Goal: Navigation & Orientation: Understand site structure

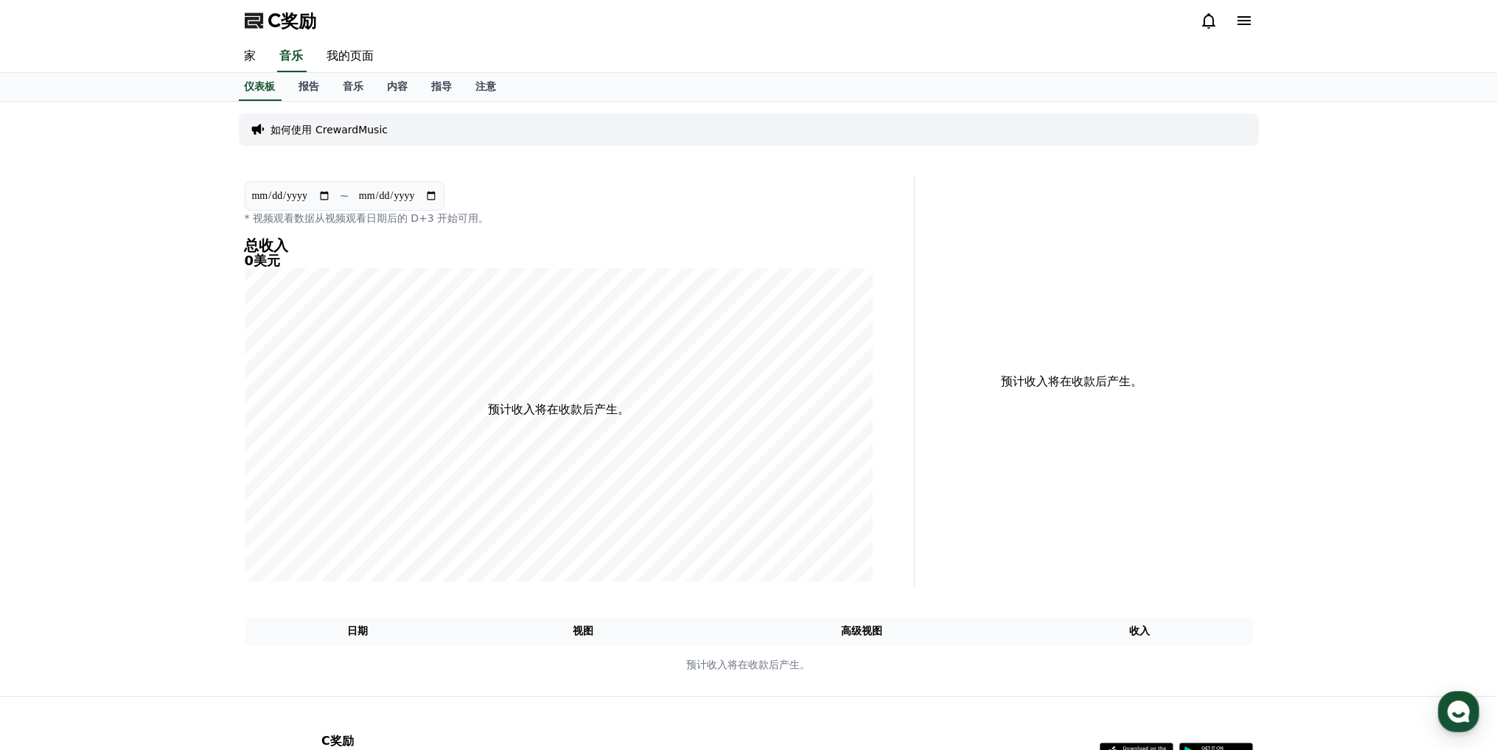
click at [397, 86] on font "内容" at bounding box center [398, 86] width 21 height 12
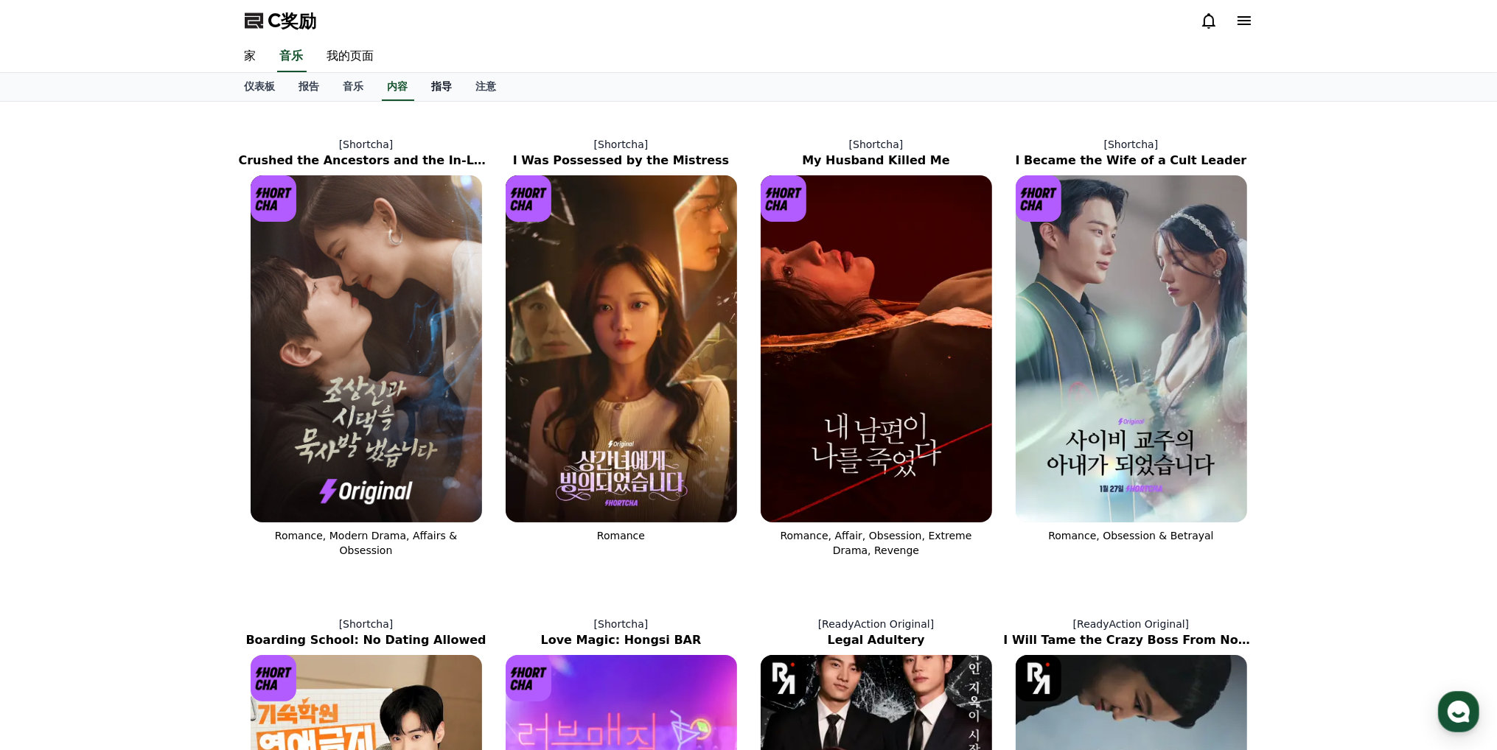
click at [442, 83] on font "指导" at bounding box center [442, 86] width 21 height 12
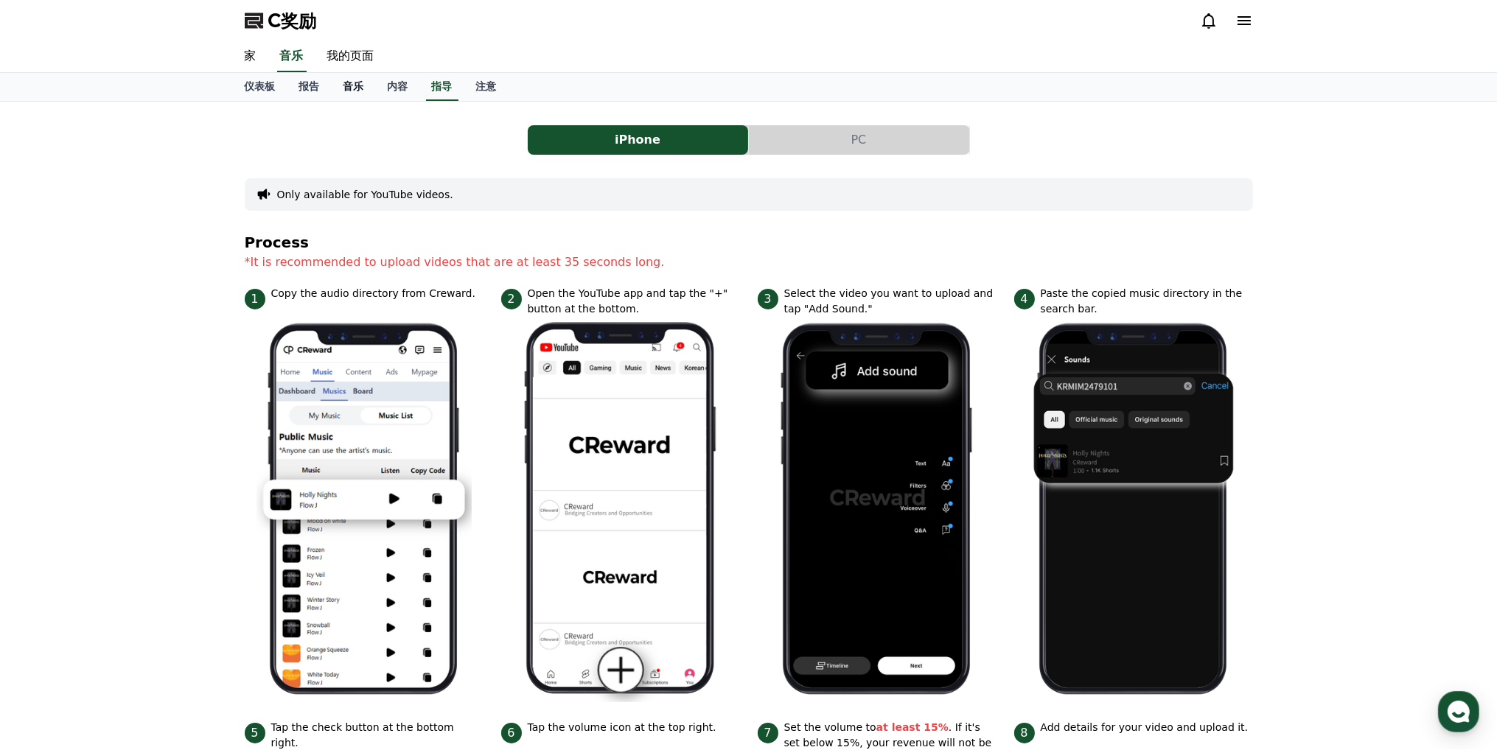
click at [350, 91] on font "音乐" at bounding box center [354, 86] width 21 height 12
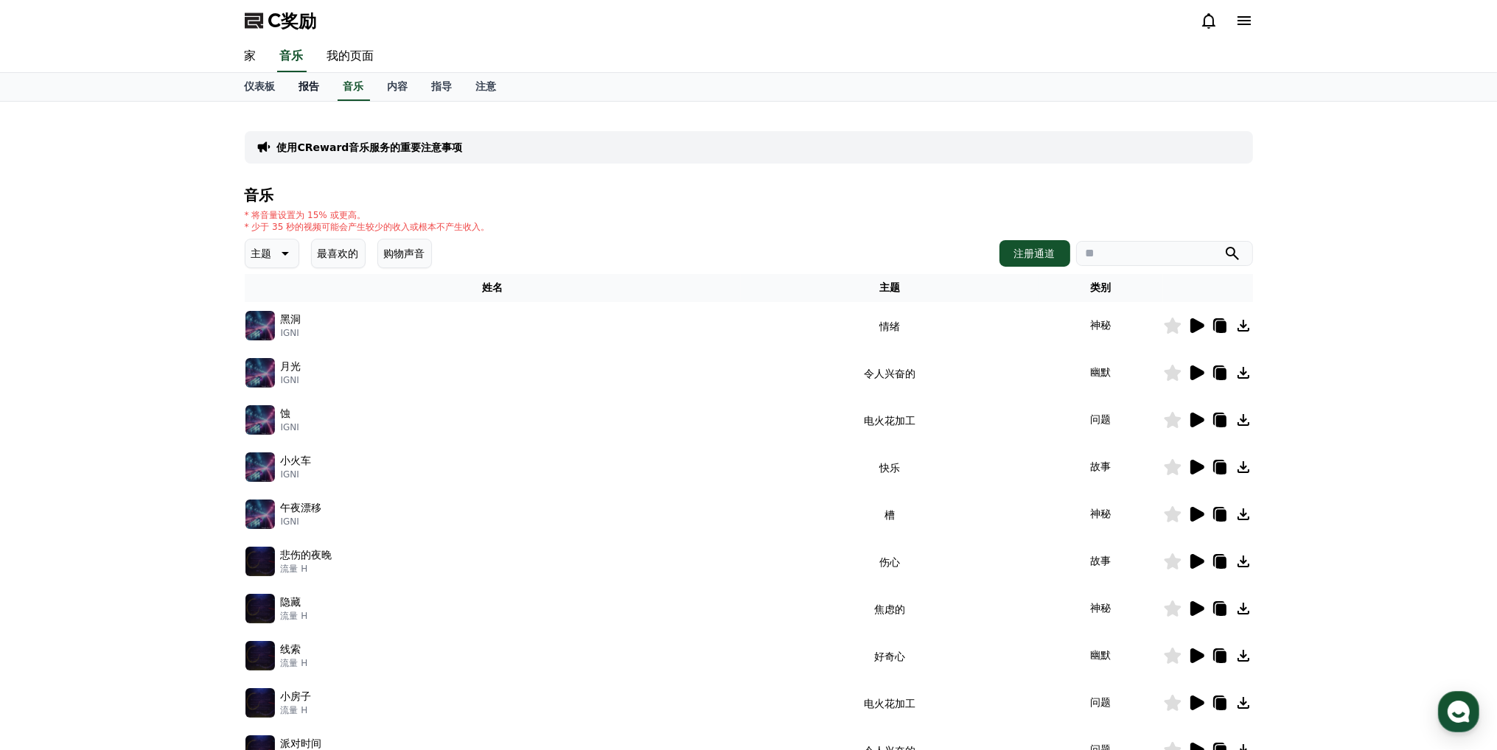
click at [315, 90] on font "报告" at bounding box center [309, 86] width 21 height 12
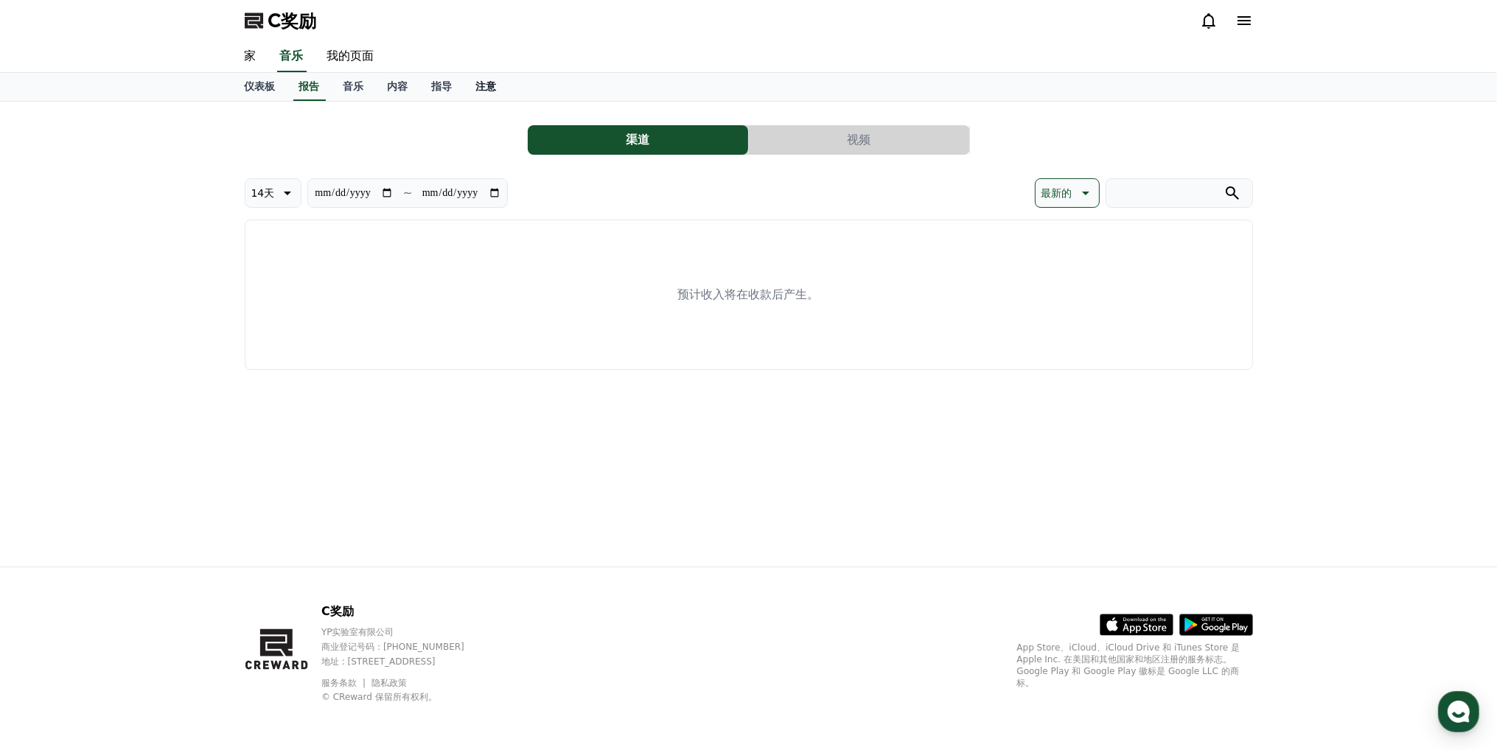
click at [484, 87] on font "注意" at bounding box center [486, 86] width 21 height 12
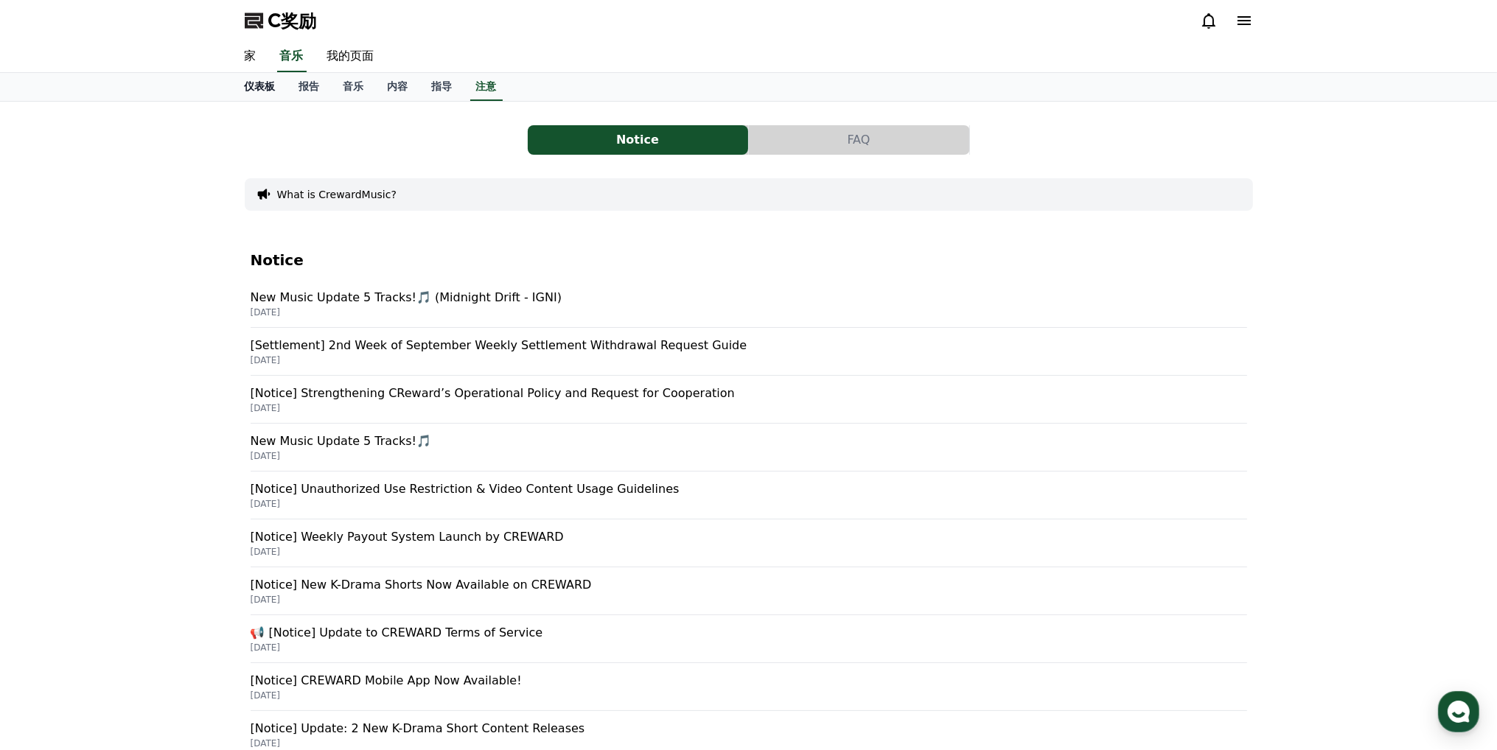
click at [265, 82] on font "仪表板" at bounding box center [260, 86] width 31 height 12
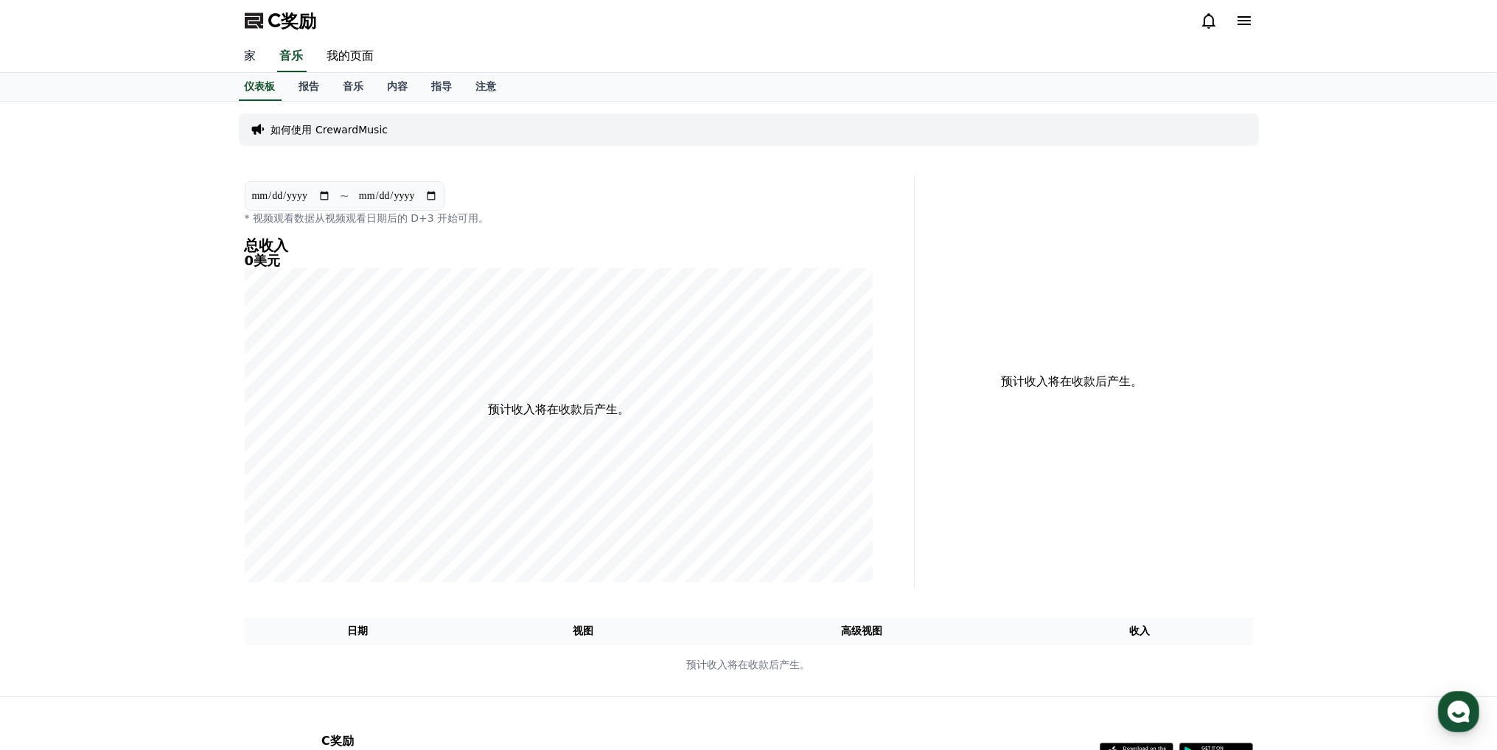
click at [254, 51] on font "家" at bounding box center [251, 56] width 12 height 14
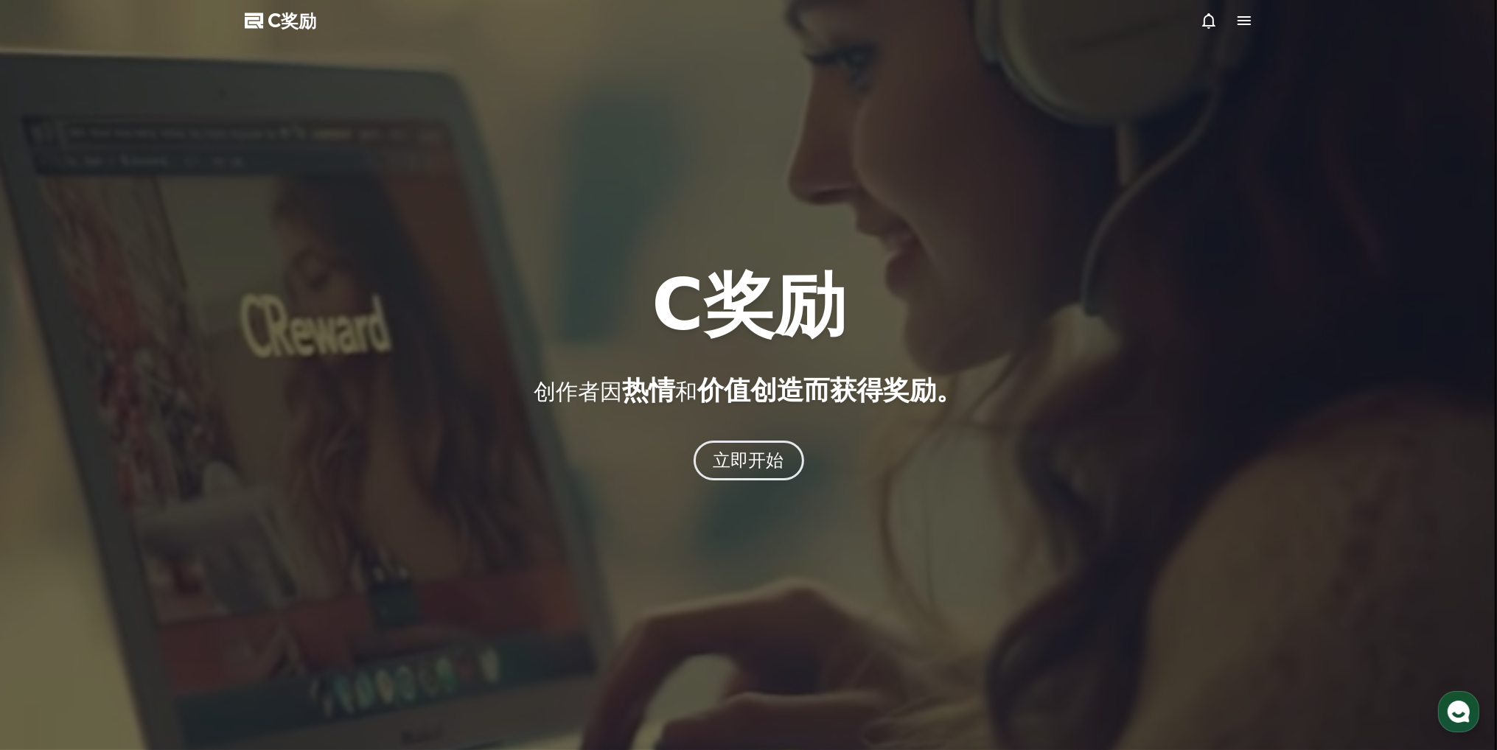
click at [746, 481] on div at bounding box center [748, 375] width 1497 height 750
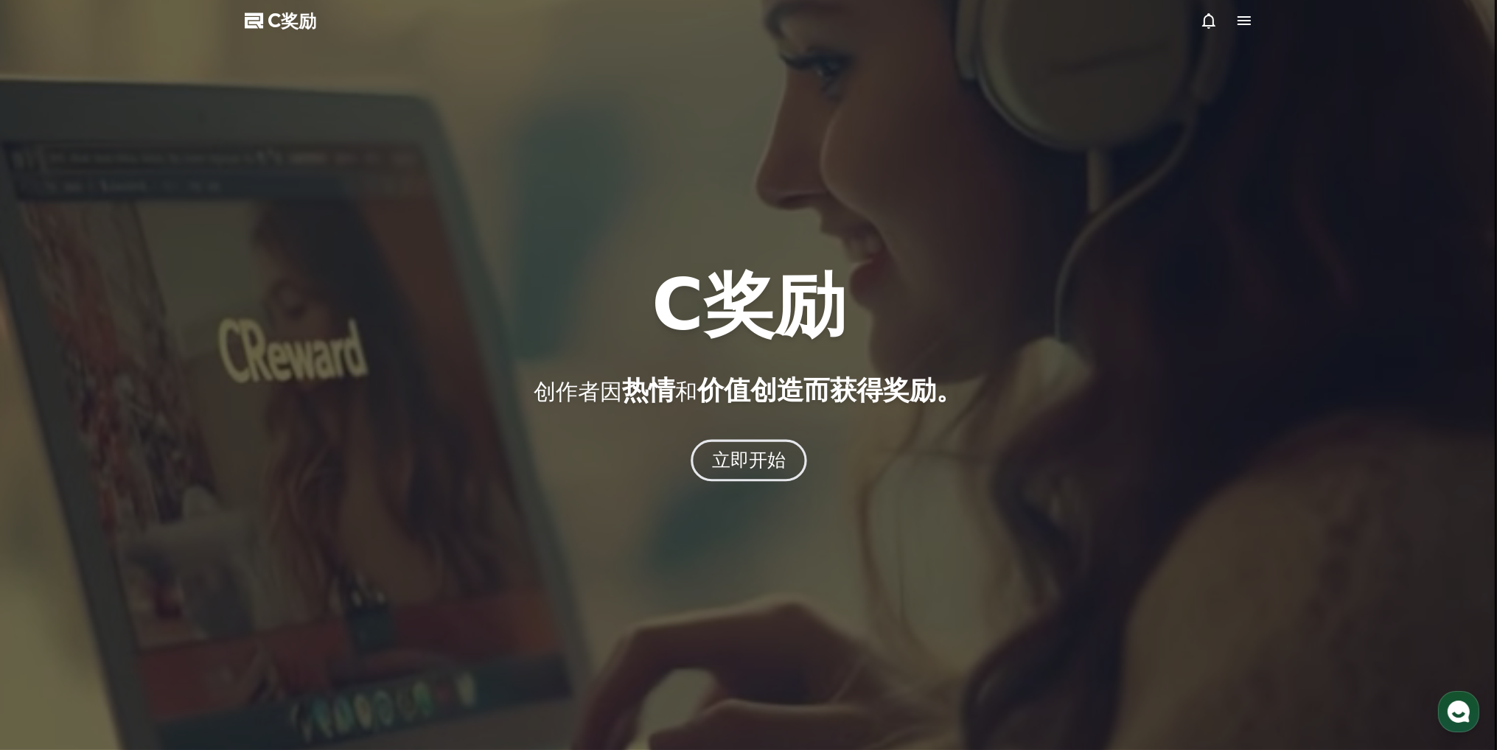
click at [743, 456] on font "立即开始" at bounding box center [748, 460] width 74 height 21
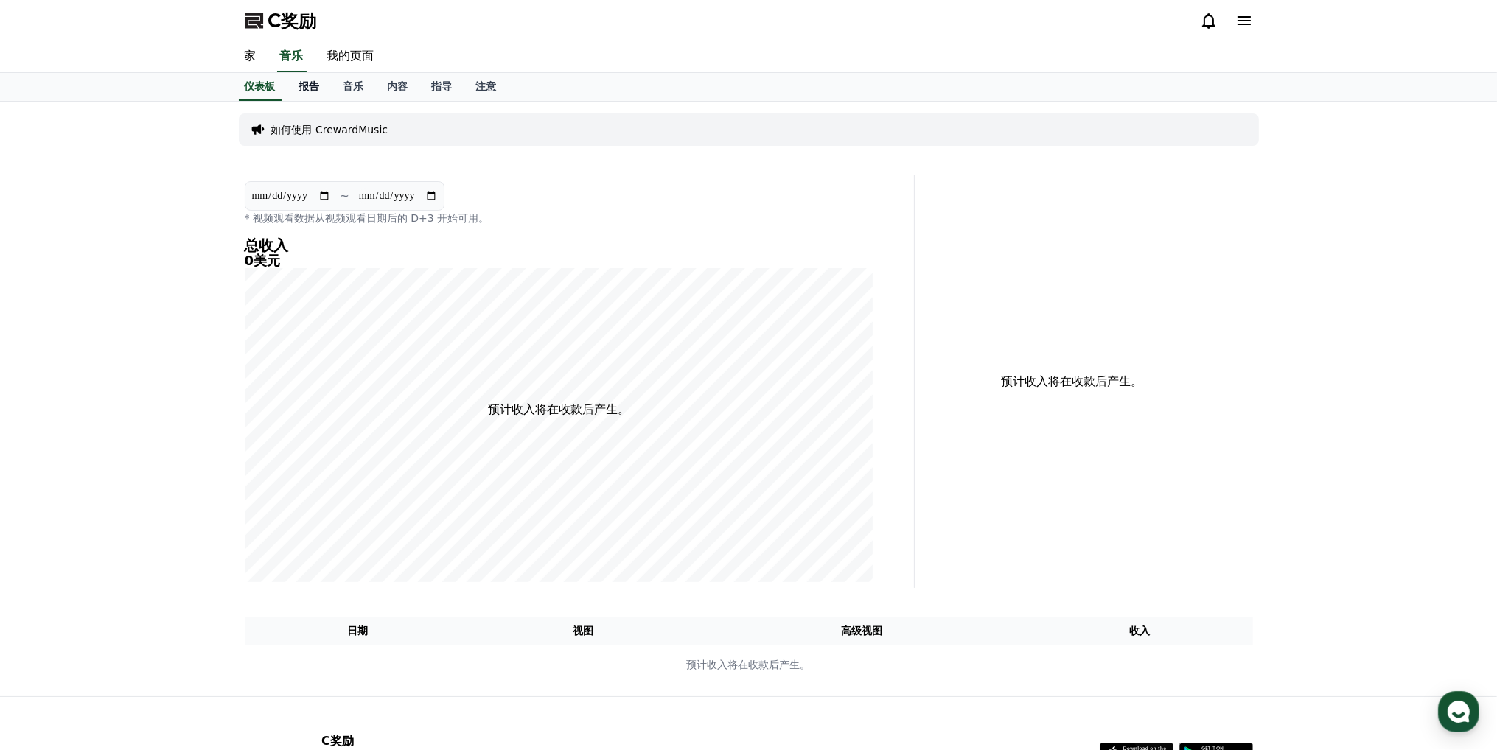
click at [315, 86] on font "报告" at bounding box center [309, 86] width 21 height 12
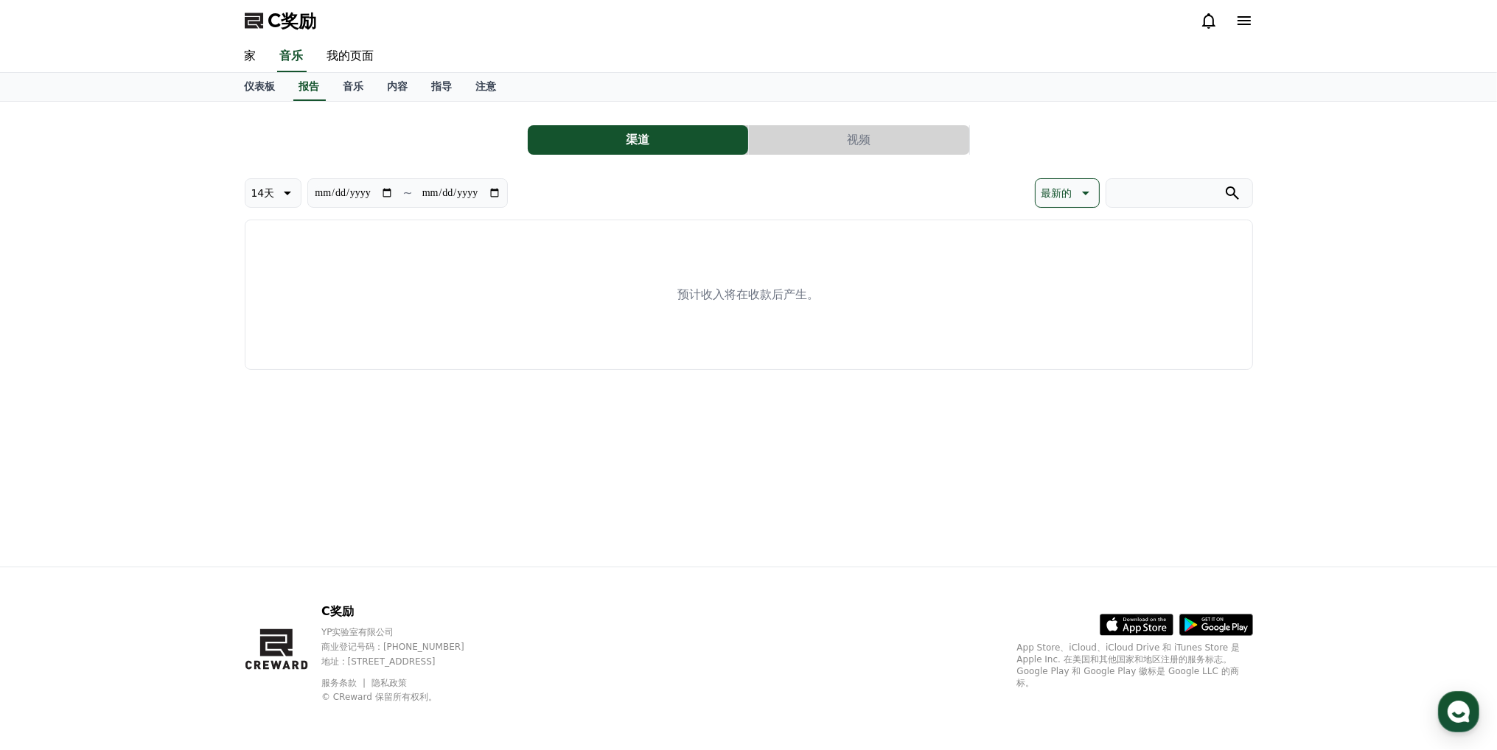
click at [871, 122] on div "**********" at bounding box center [749, 242] width 1008 height 257
click at [863, 135] on font "视频" at bounding box center [859, 140] width 24 height 14
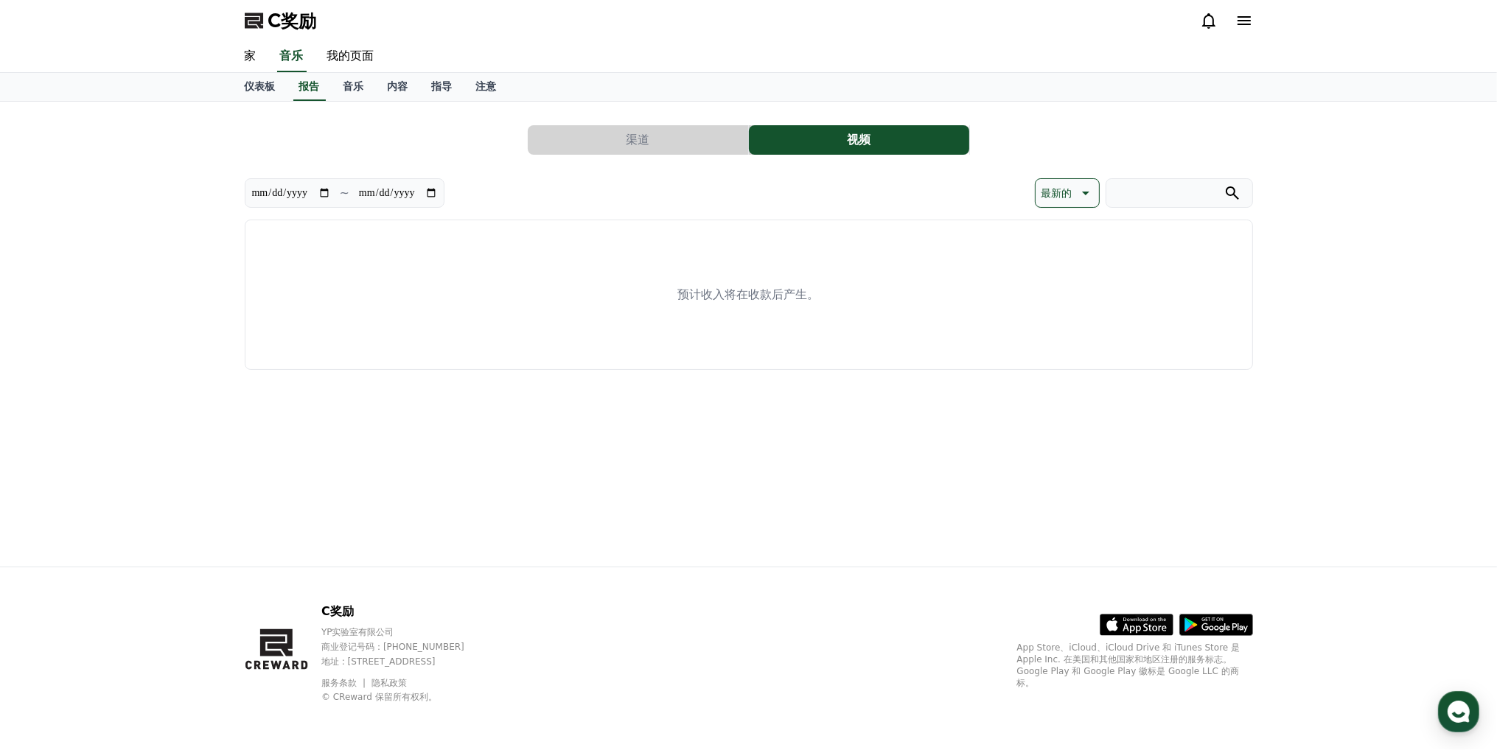
click at [644, 142] on font "渠道" at bounding box center [638, 140] width 24 height 14
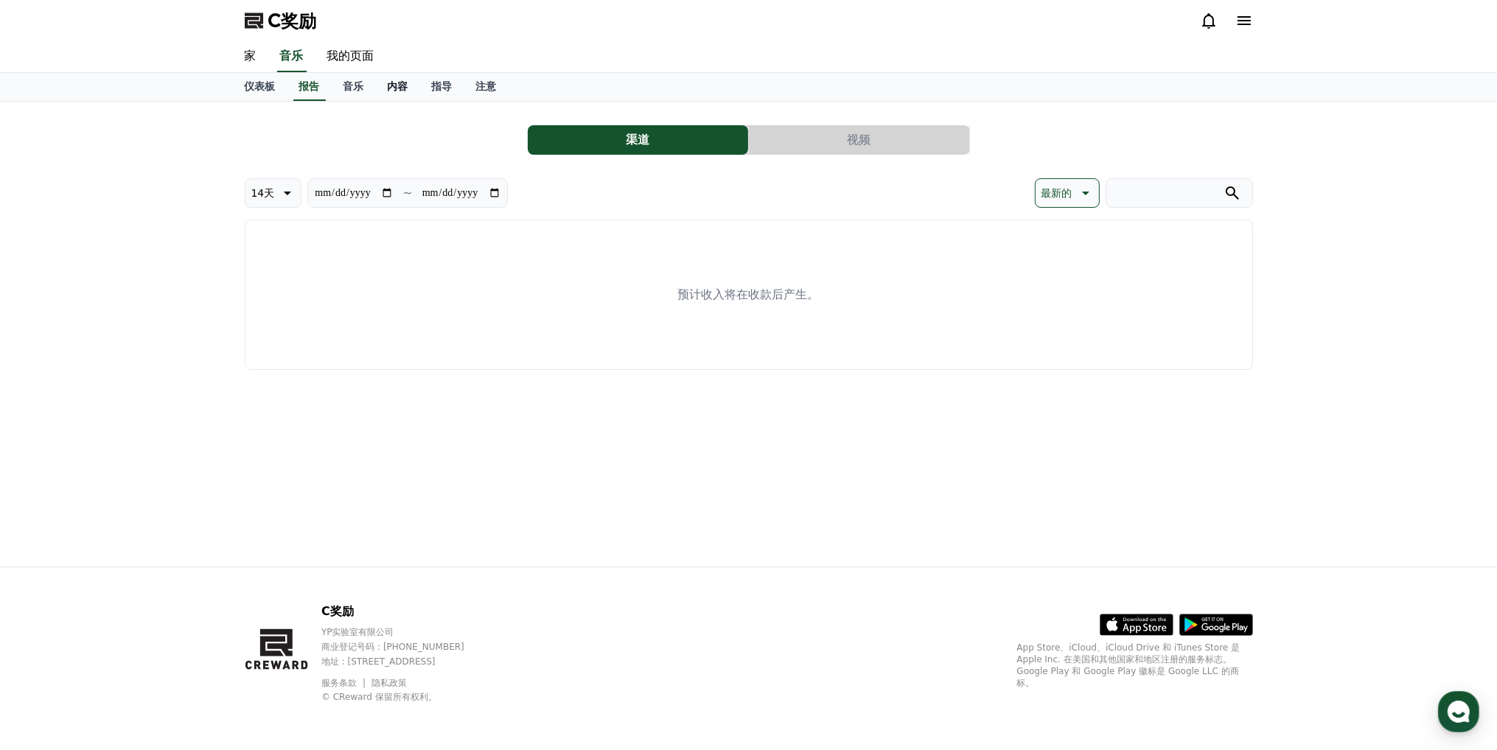
click at [398, 86] on font "内容" at bounding box center [398, 86] width 21 height 12
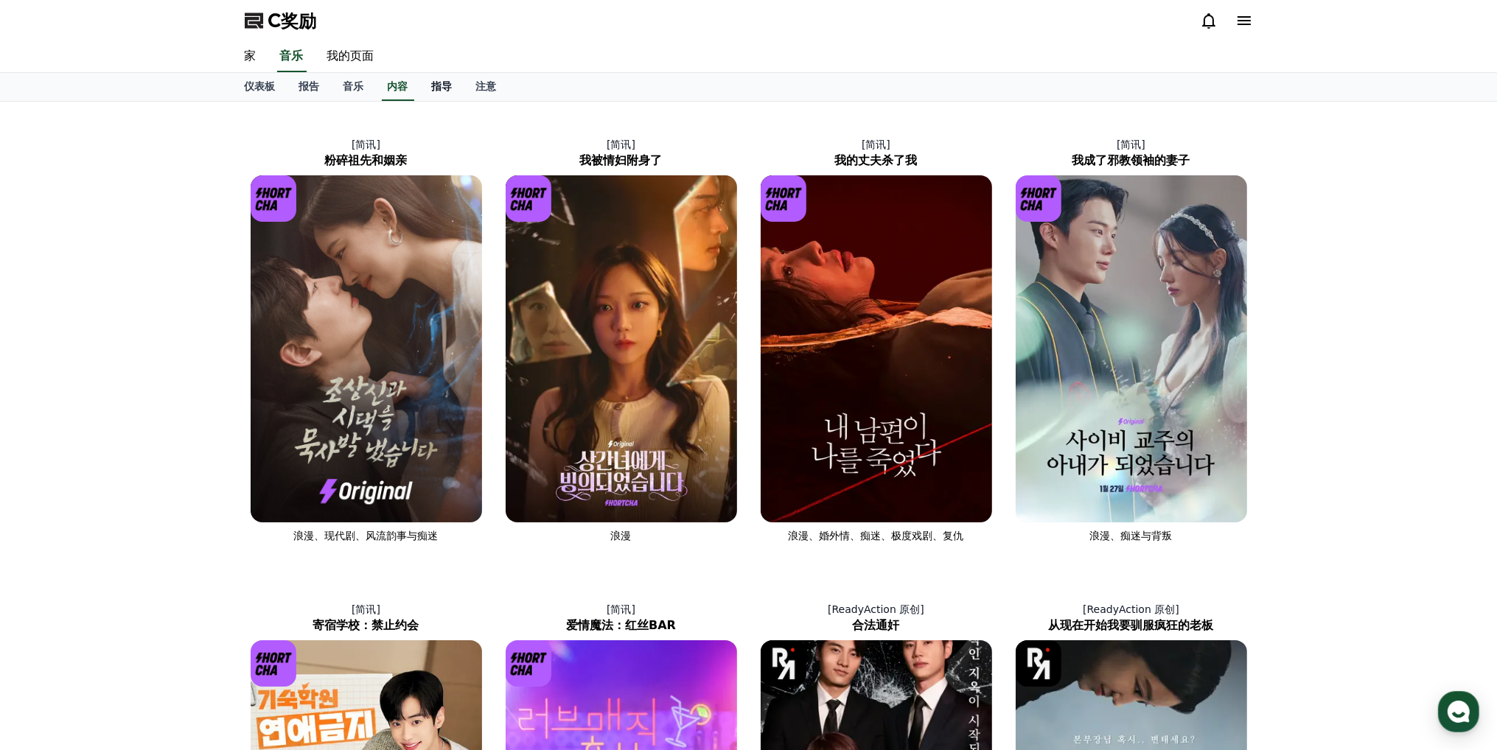
click at [436, 86] on font "指导" at bounding box center [442, 86] width 21 height 12
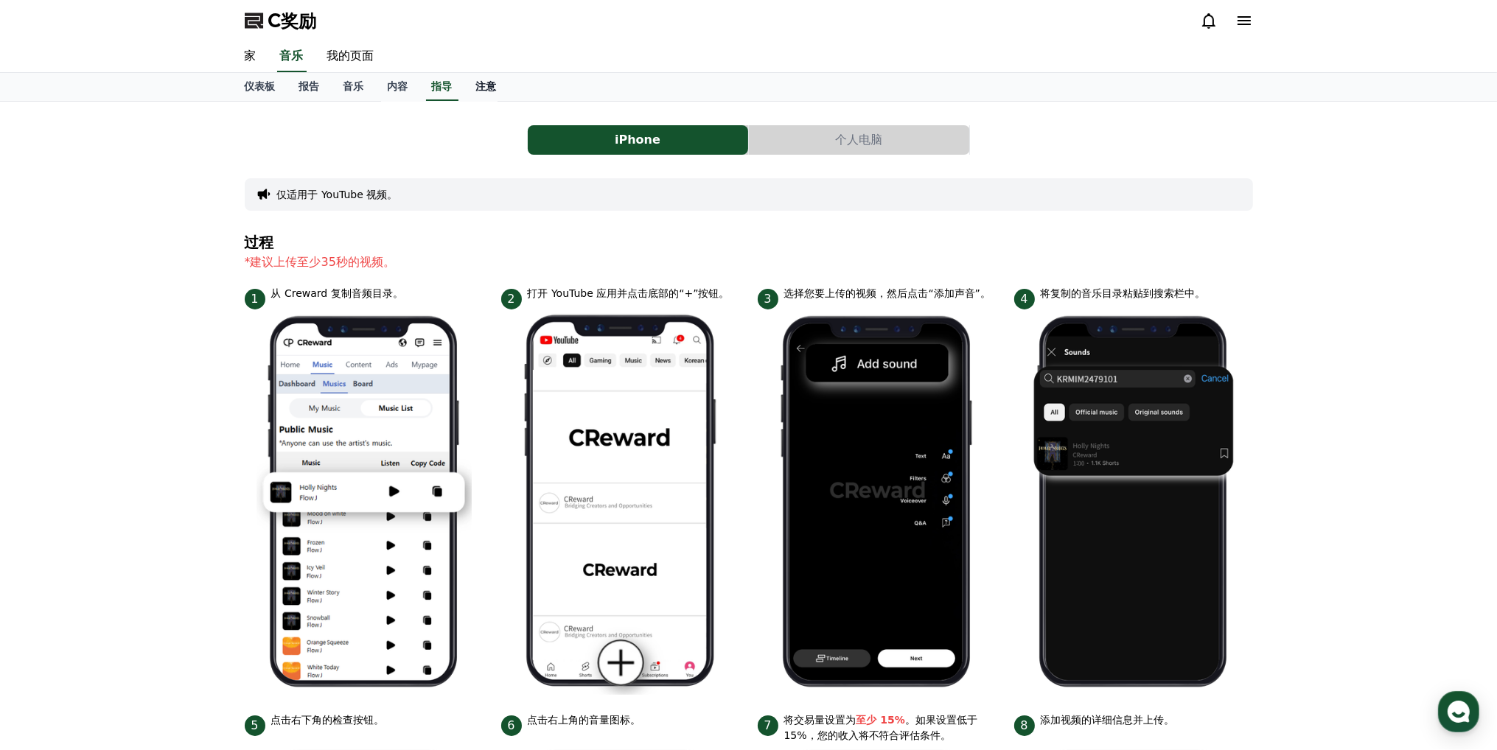
click at [490, 86] on font "注意" at bounding box center [486, 86] width 21 height 12
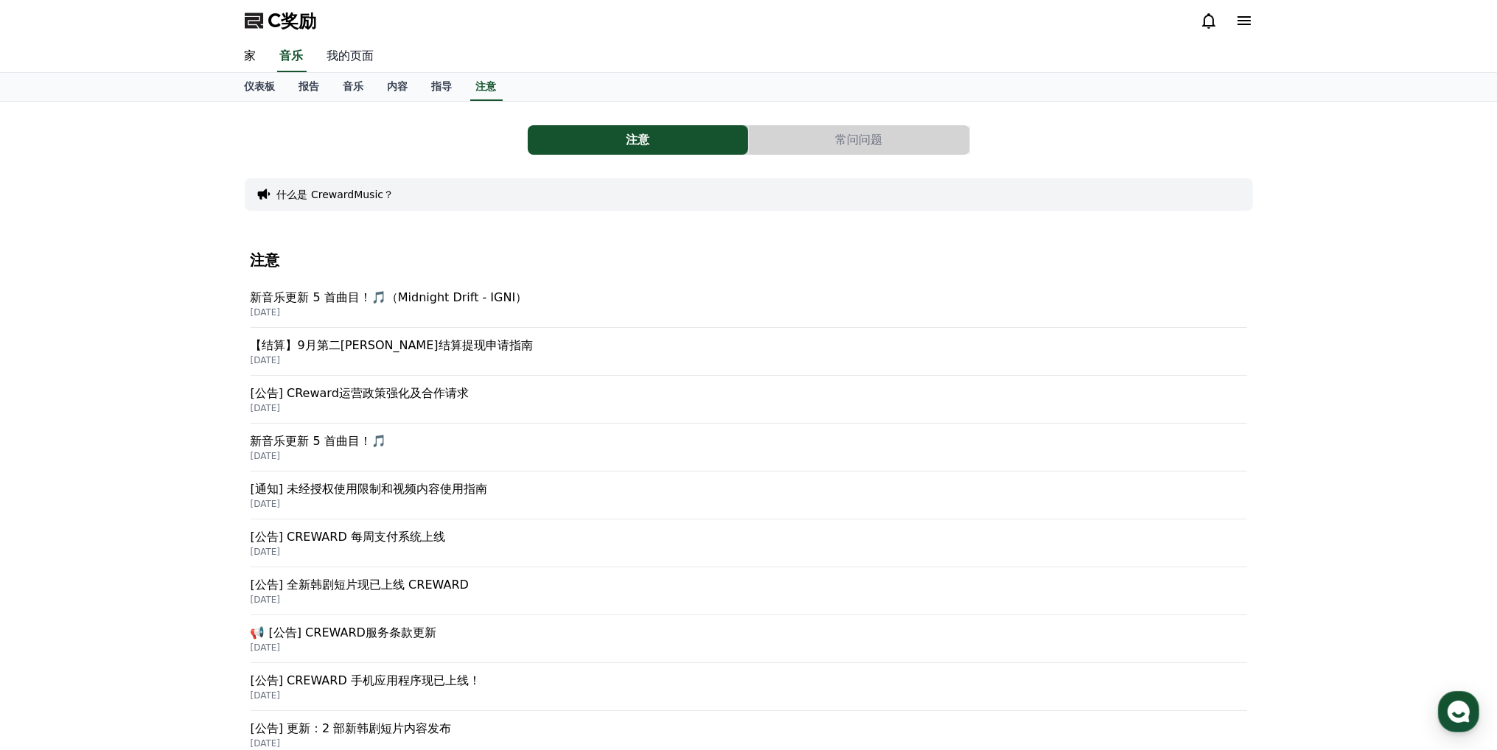
click at [362, 51] on font "我的页面" at bounding box center [350, 56] width 47 height 14
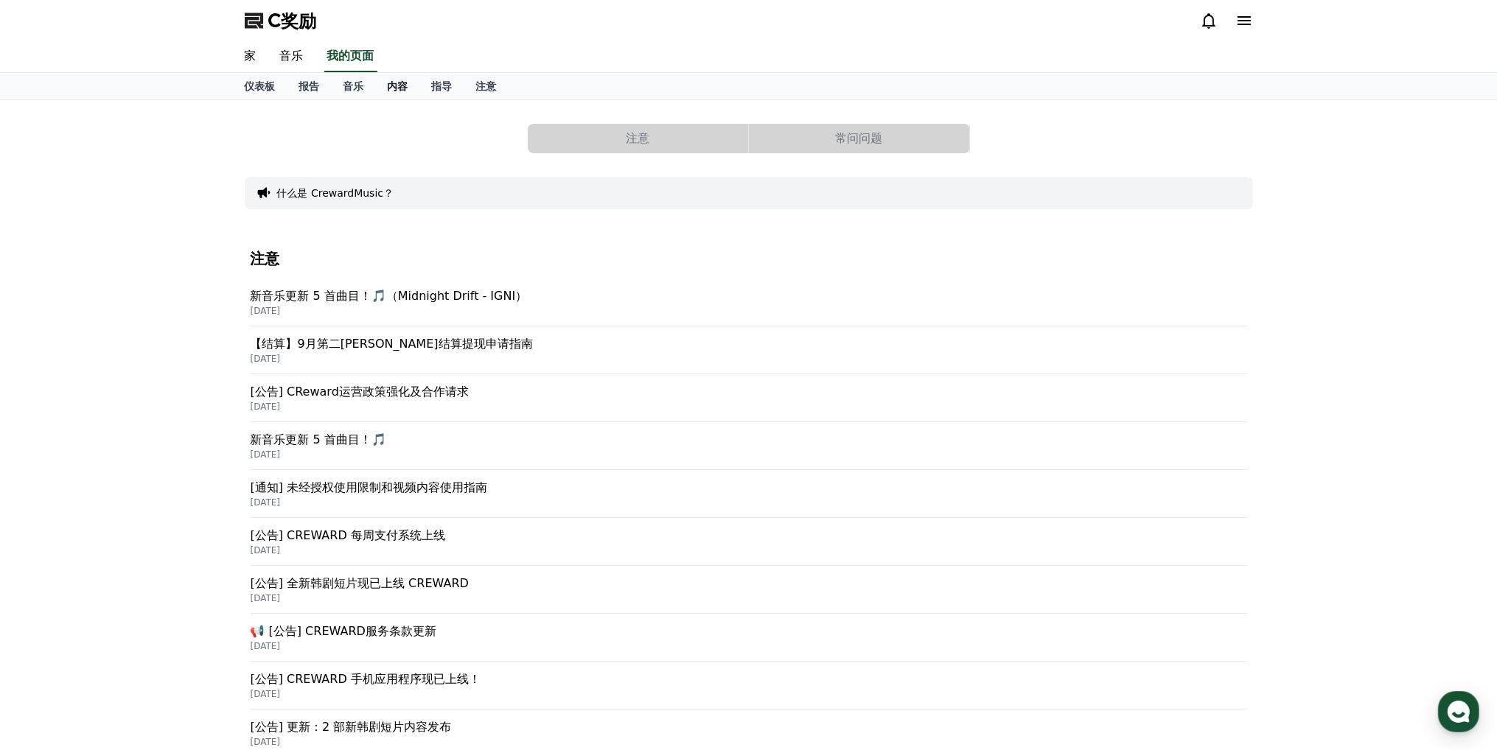
select select "**********"
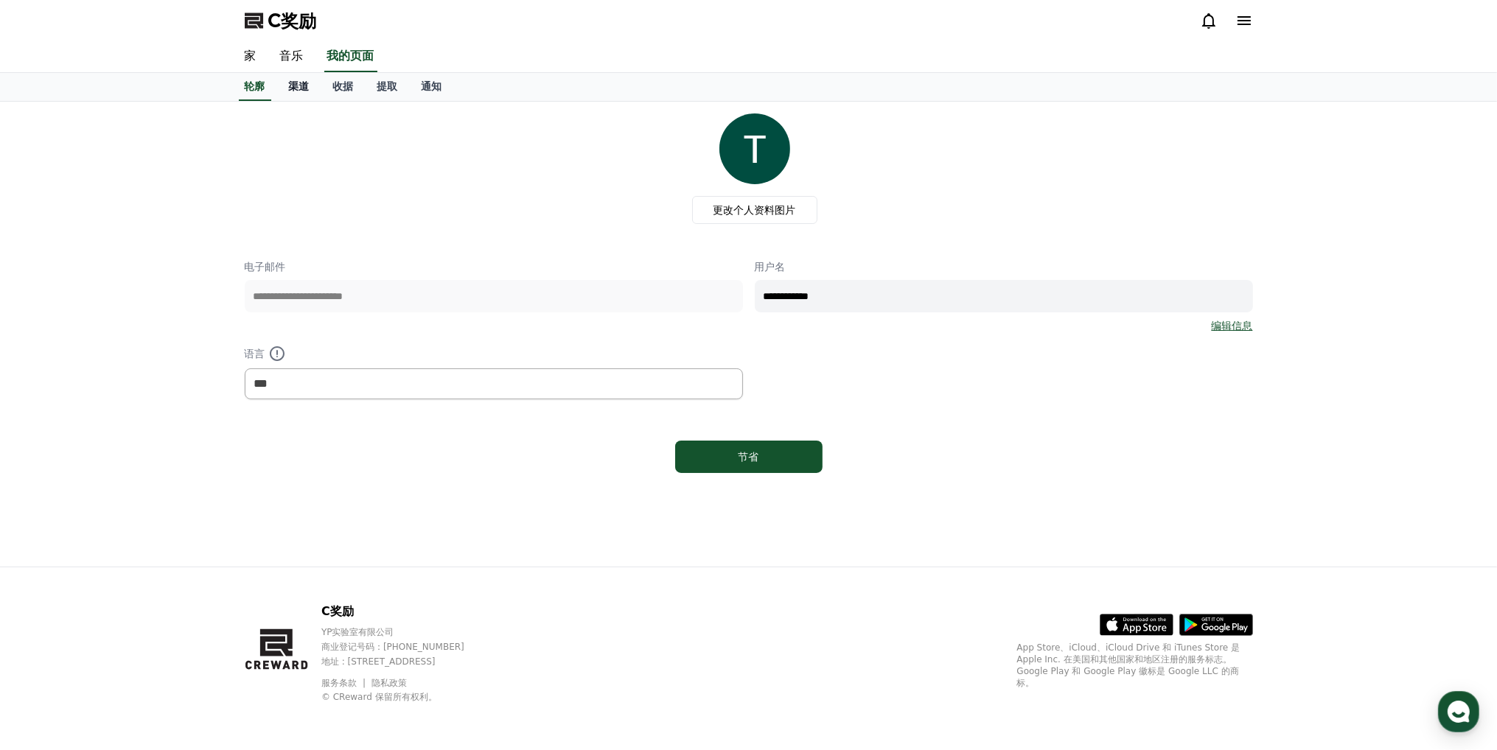
click at [302, 85] on font "渠道" at bounding box center [299, 86] width 21 height 12
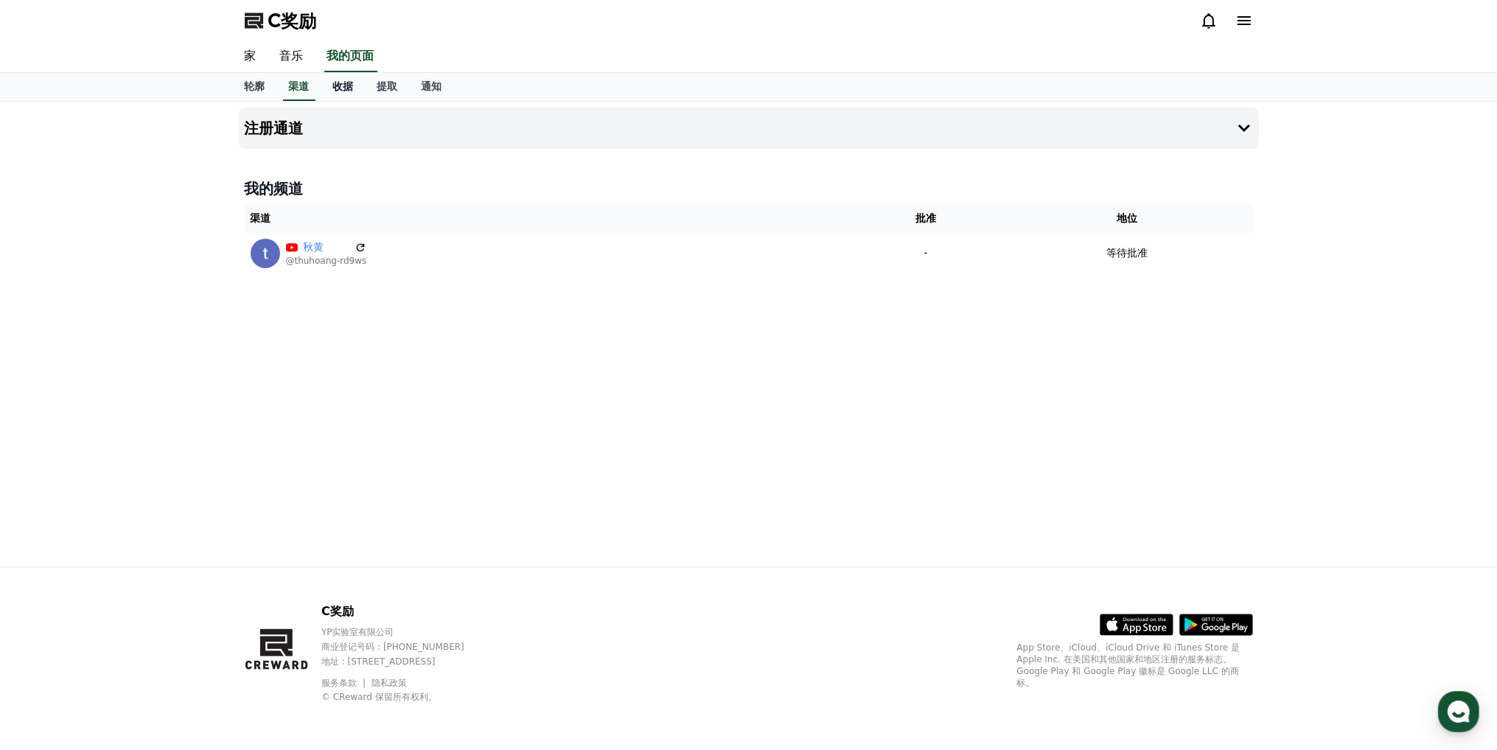
click at [343, 87] on font "收据" at bounding box center [343, 86] width 21 height 12
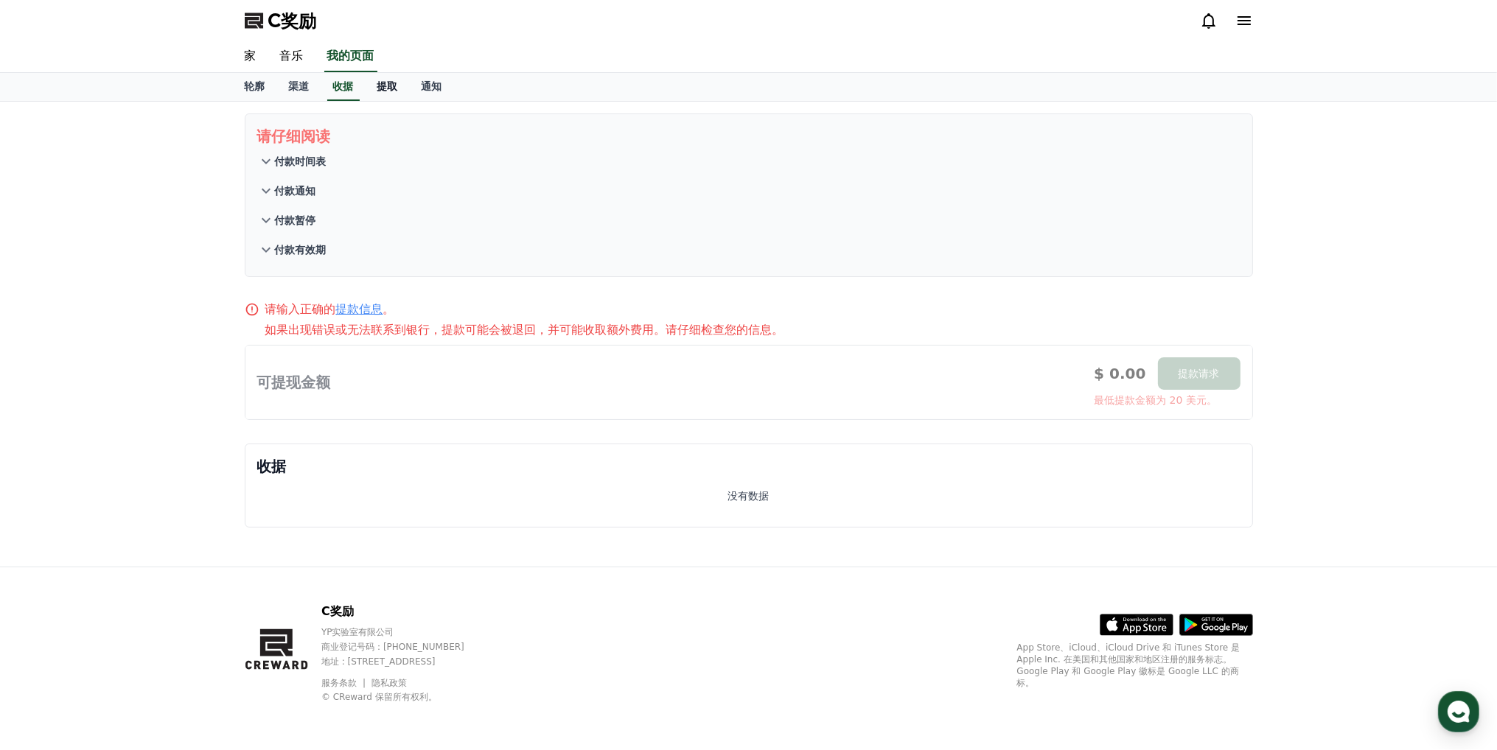
click at [386, 91] on font "提取" at bounding box center [387, 86] width 21 height 12
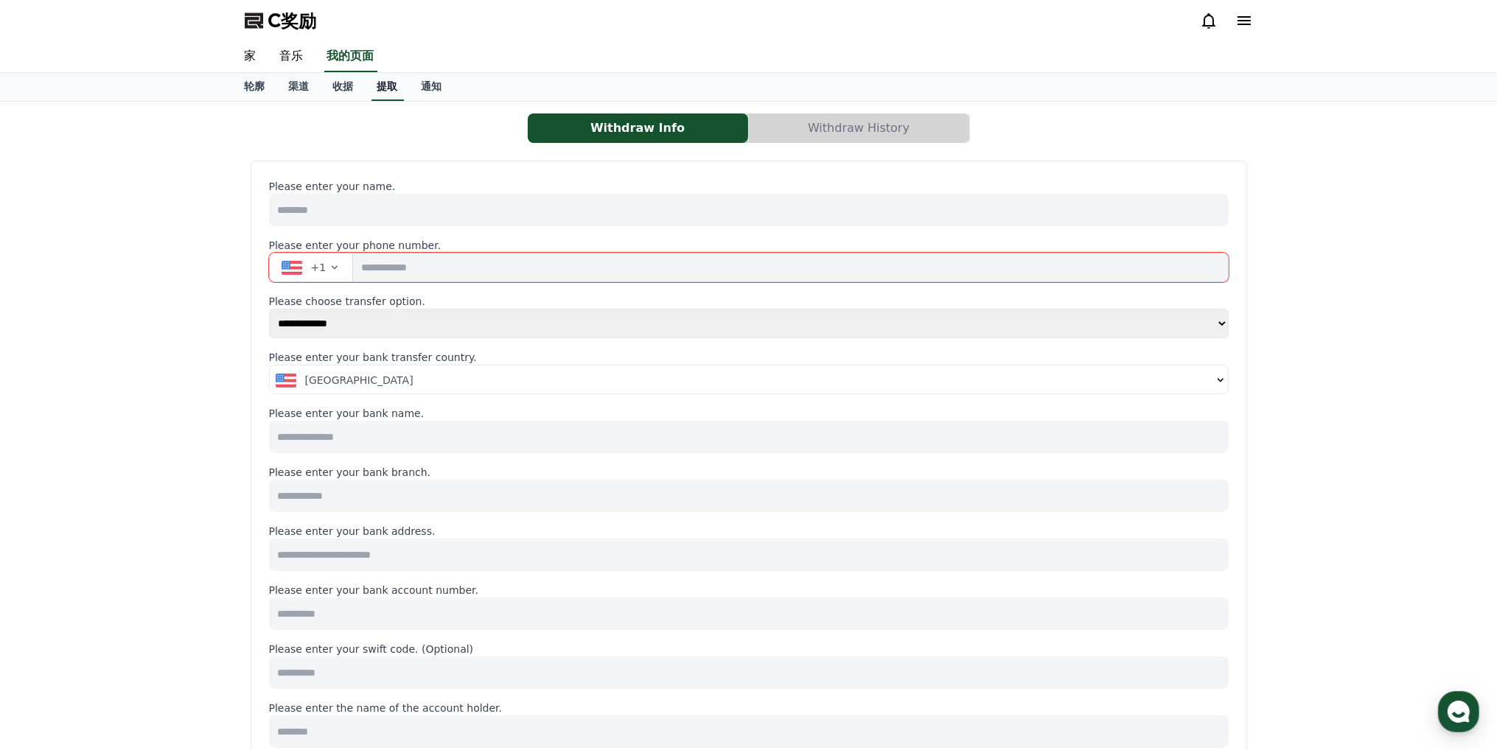
select select
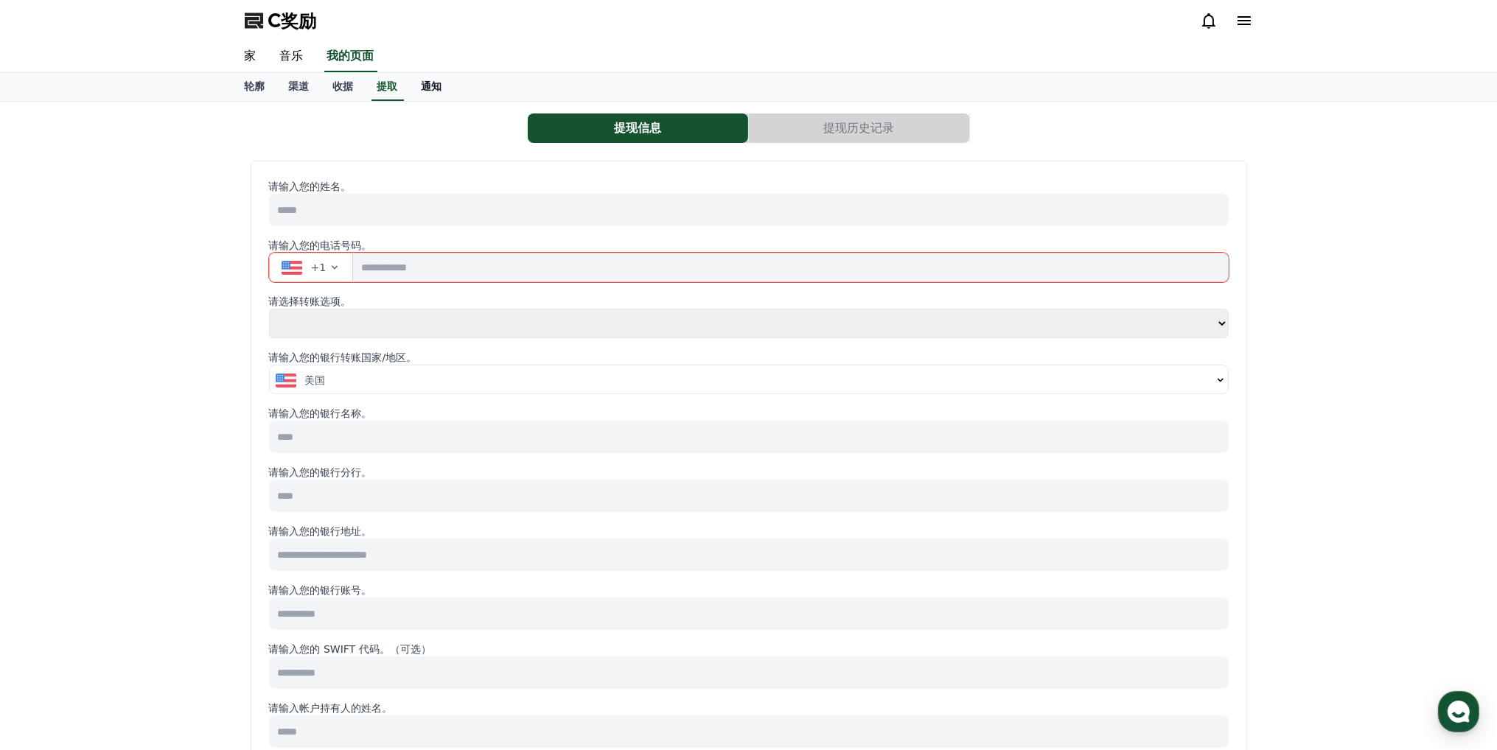
click at [432, 83] on font "通知" at bounding box center [432, 86] width 21 height 12
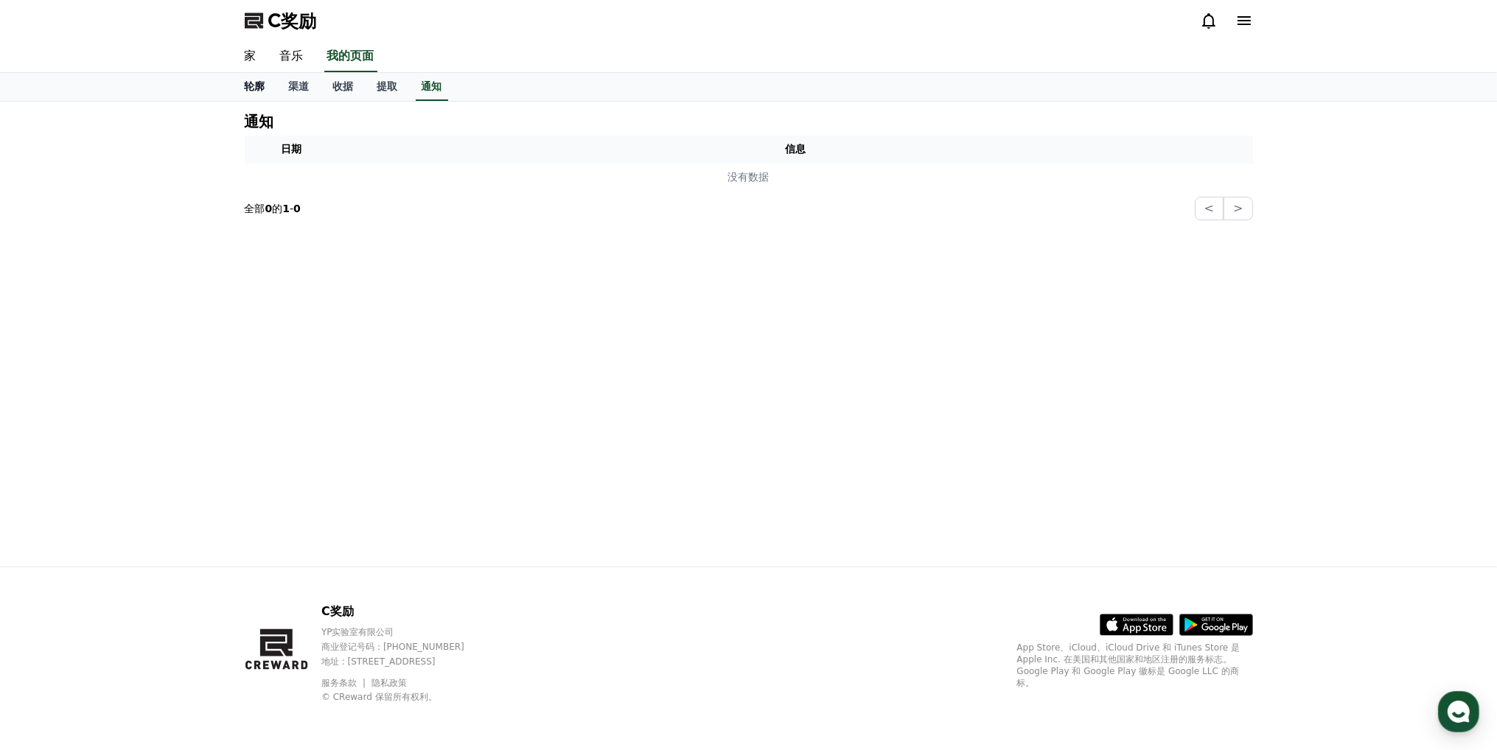
click at [251, 91] on font "轮廓" at bounding box center [255, 86] width 21 height 12
select select "**********"
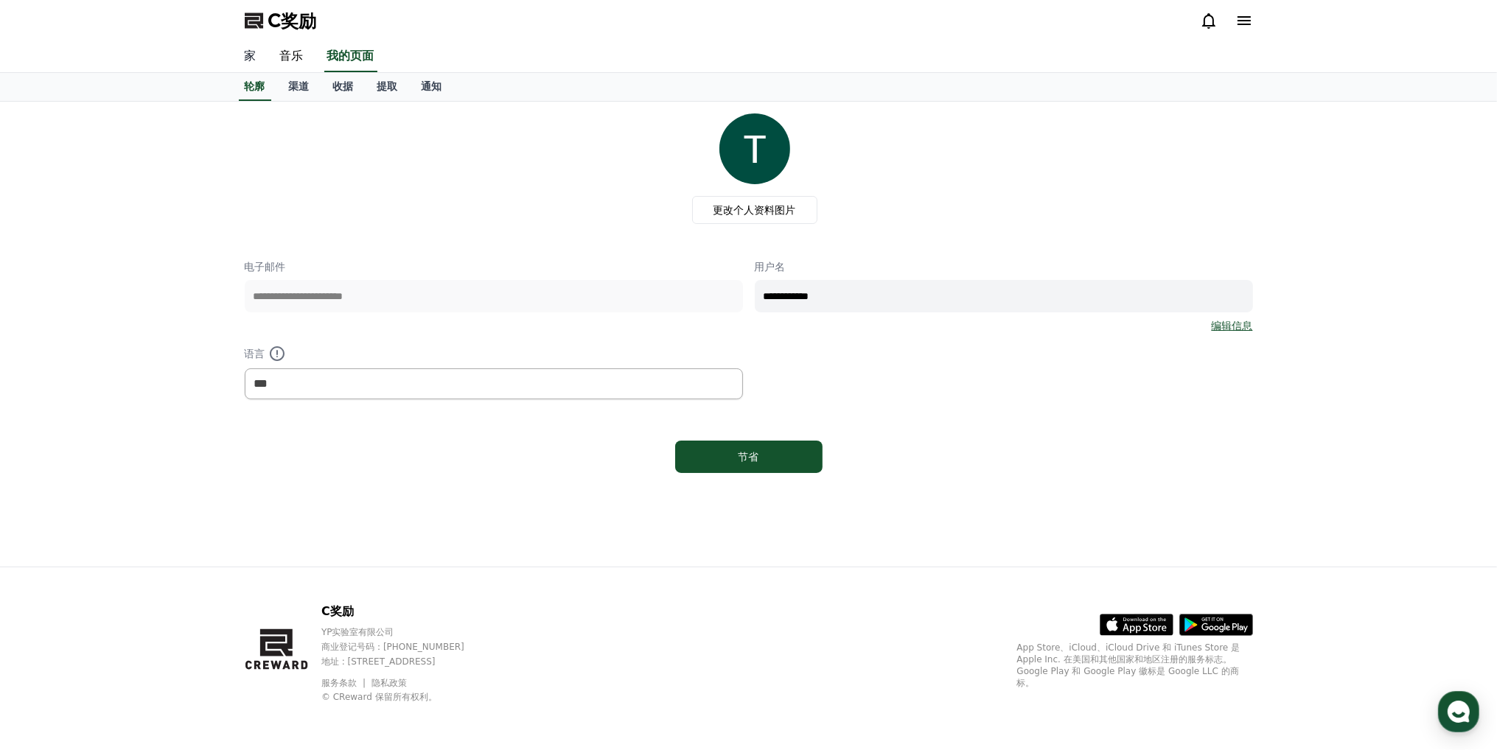
click at [248, 53] on font "家" at bounding box center [251, 56] width 12 height 14
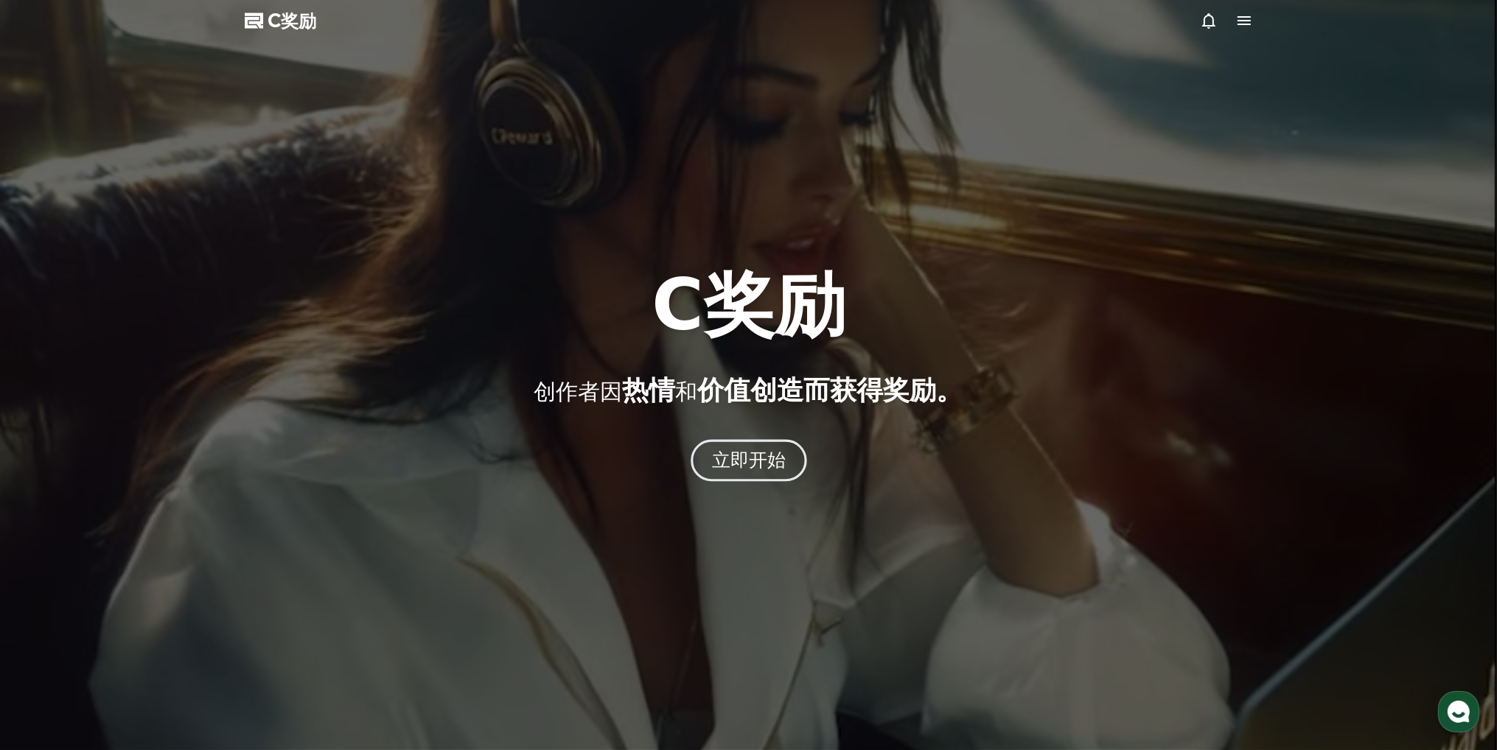
click at [763, 469] on font "立即开始" at bounding box center [748, 460] width 74 height 21
